Goal: Information Seeking & Learning: Learn about a topic

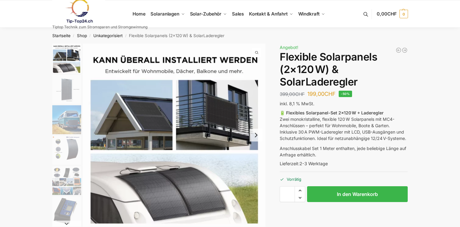
click at [67, 113] on img "3 / 9" at bounding box center [66, 119] width 29 height 29
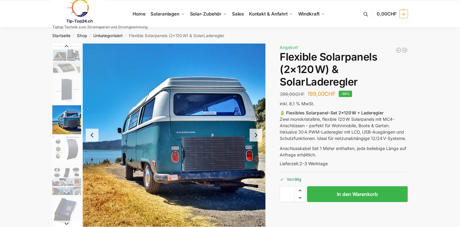
click at [257, 134] on button "Next slide" at bounding box center [256, 135] width 13 height 13
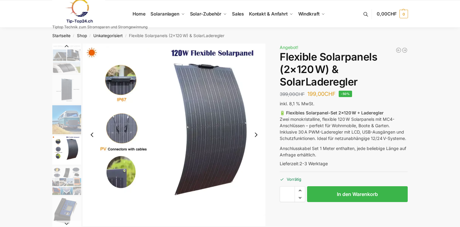
click at [254, 133] on button "Next slide" at bounding box center [256, 134] width 13 height 13
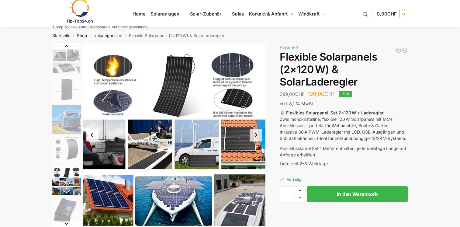
click at [254, 133] on button "Next slide" at bounding box center [256, 135] width 13 height 13
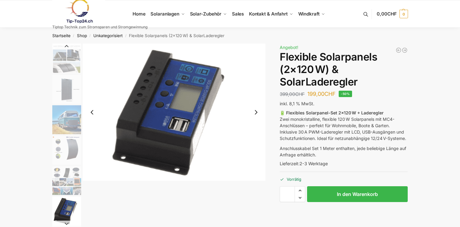
click at [255, 111] on button "Next slide" at bounding box center [256, 112] width 13 height 13
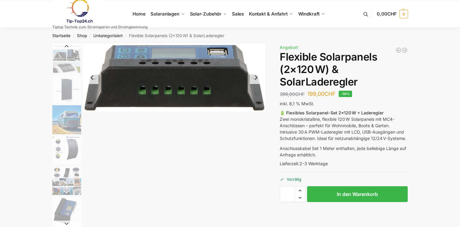
click at [255, 111] on img "7 / 9" at bounding box center [174, 77] width 183 height 68
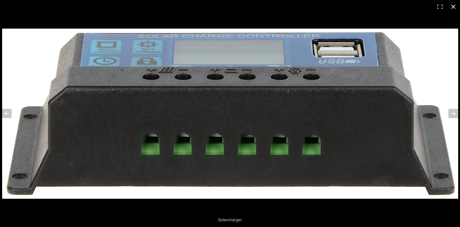
click at [453, 7] on button "Close (Esc)" at bounding box center [453, 6] width 13 height 13
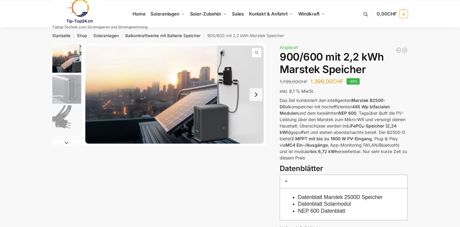
click at [257, 93] on button "Next slide" at bounding box center [256, 94] width 13 height 13
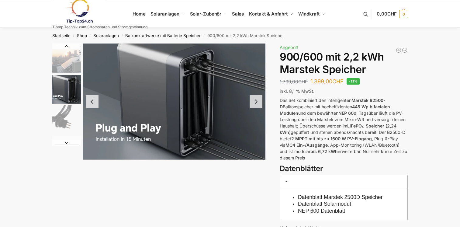
click at [257, 93] on img "2 / 8" at bounding box center [174, 101] width 183 height 116
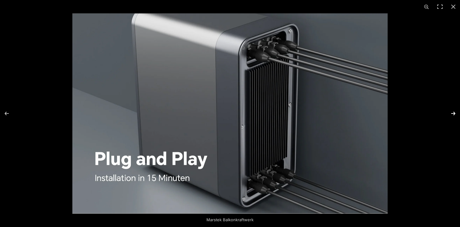
click at [454, 111] on button "Next (arrow right)" at bounding box center [449, 113] width 21 height 30
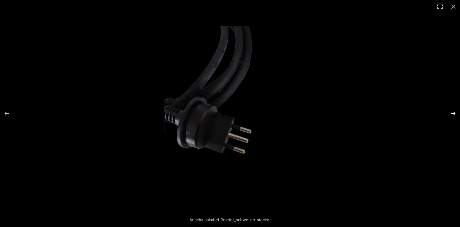
click at [454, 111] on button "Next (arrow right)" at bounding box center [449, 113] width 21 height 30
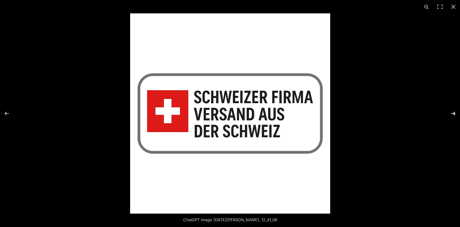
click at [454, 111] on button "Next (arrow right)" at bounding box center [449, 113] width 21 height 30
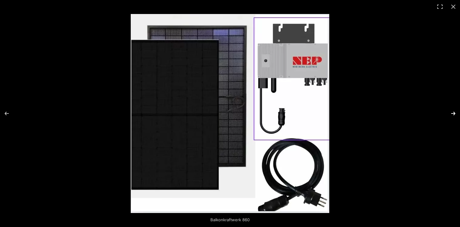
click at [454, 111] on button "Next (arrow right)" at bounding box center [449, 113] width 21 height 30
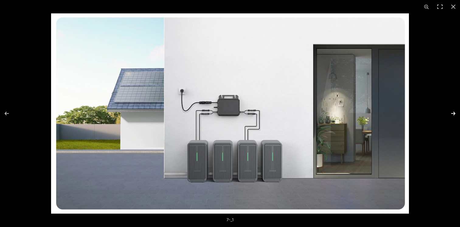
click at [453, 111] on button "Next (arrow right)" at bounding box center [449, 113] width 21 height 30
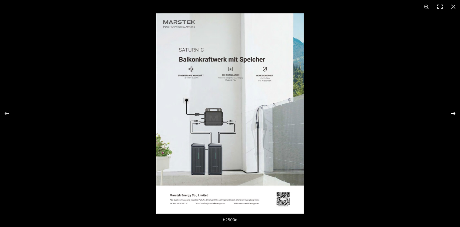
click at [453, 111] on button "Next (arrow right)" at bounding box center [449, 113] width 21 height 30
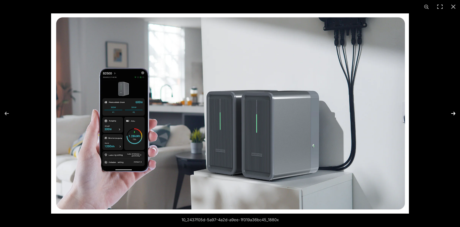
click at [453, 111] on button "Next (arrow right)" at bounding box center [449, 113] width 21 height 30
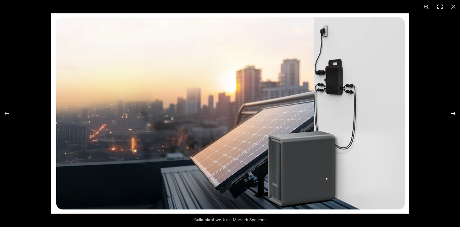
click at [453, 111] on button "Next (arrow right)" at bounding box center [449, 113] width 21 height 30
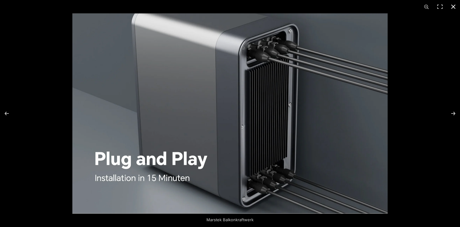
click at [453, 6] on button "Close (Esc)" at bounding box center [453, 6] width 13 height 13
